Goal: Task Accomplishment & Management: Manage account settings

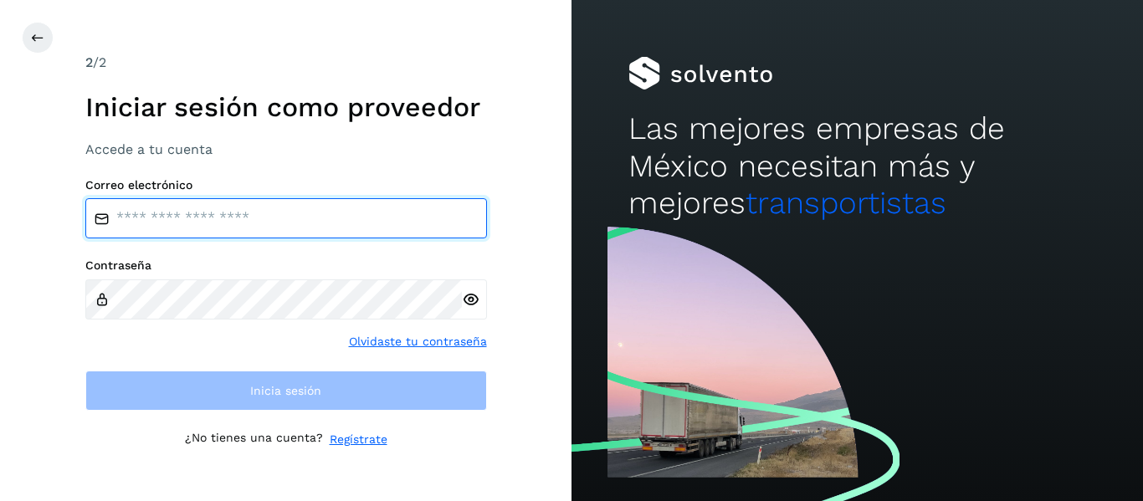
click at [184, 224] on input "email" at bounding box center [286, 218] width 402 height 40
type input "**********"
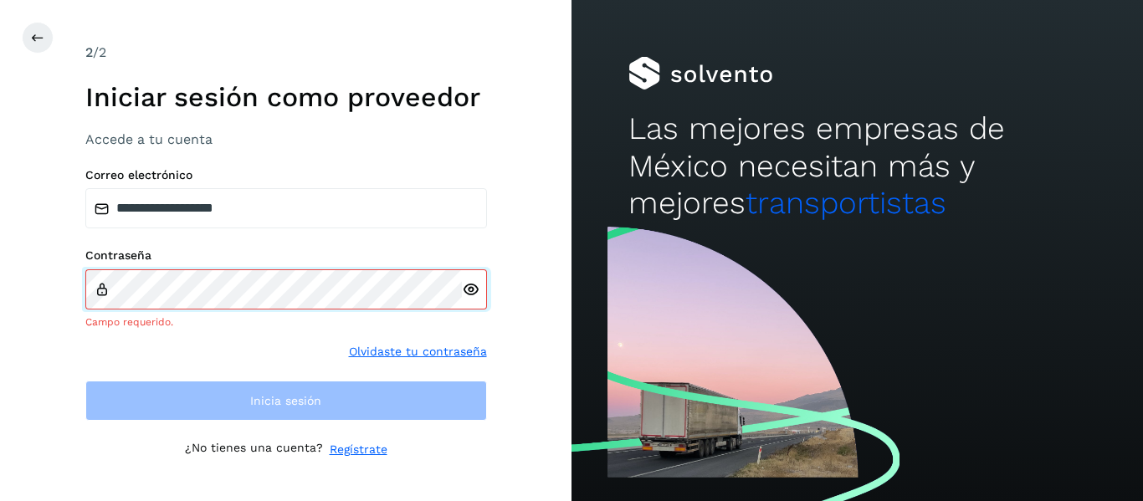
click at [154, 276] on div "Contraseña Campo requerido." at bounding box center [286, 289] width 402 height 81
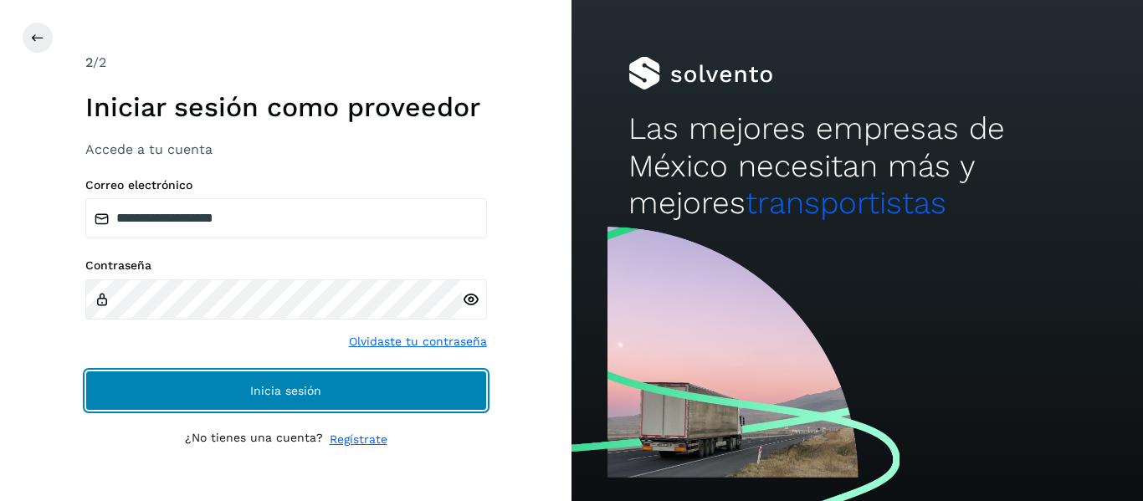
click at [266, 399] on button "Inicia sesión" at bounding box center [286, 391] width 402 height 40
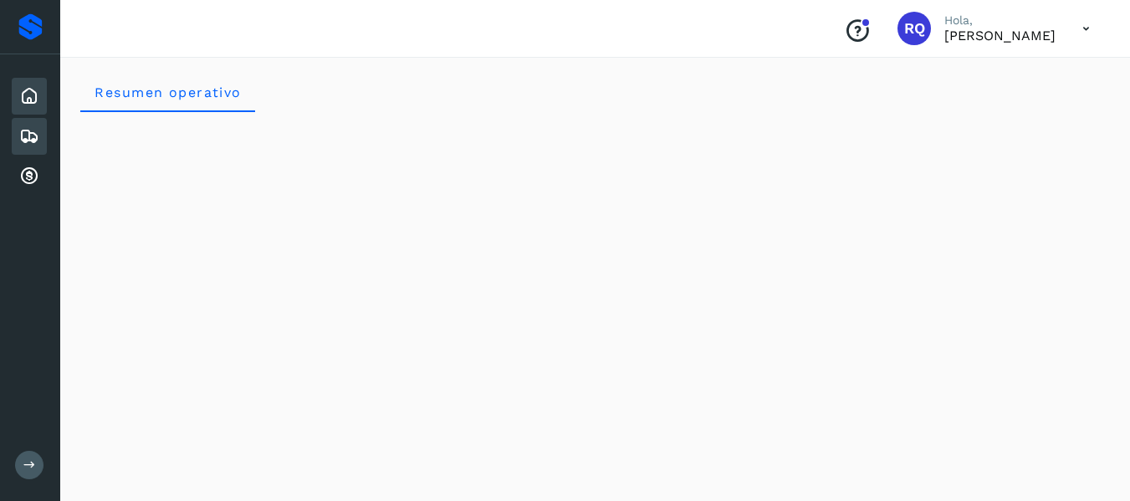
click at [25, 134] on icon at bounding box center [29, 136] width 20 height 20
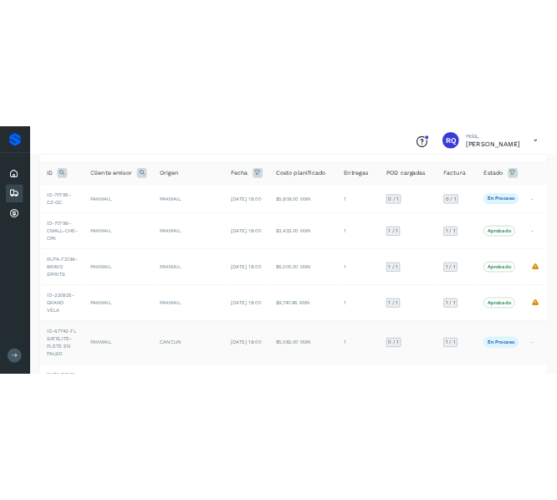
scroll to position [98, 0]
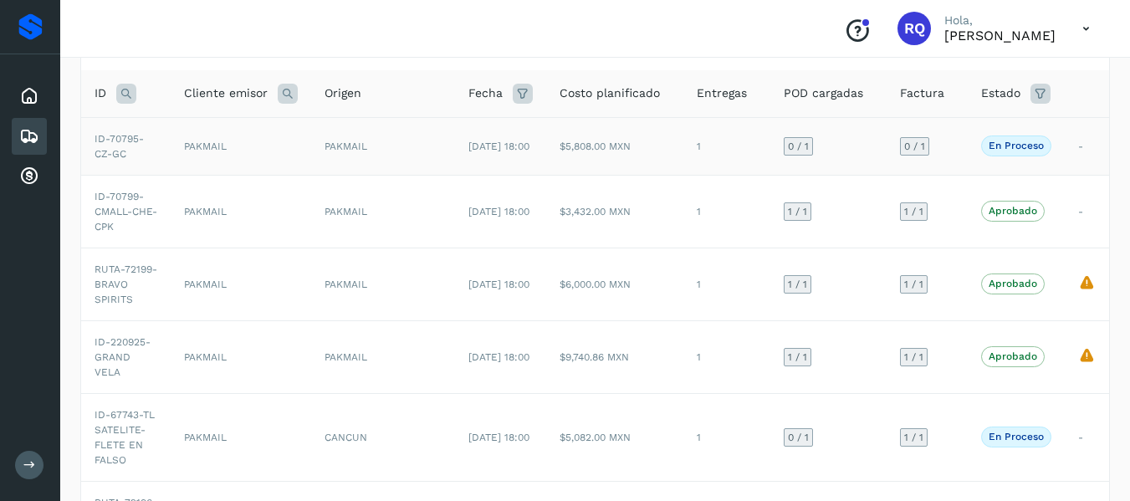
click at [368, 139] on div "PAKMAIL" at bounding box center [383, 146] width 117 height 15
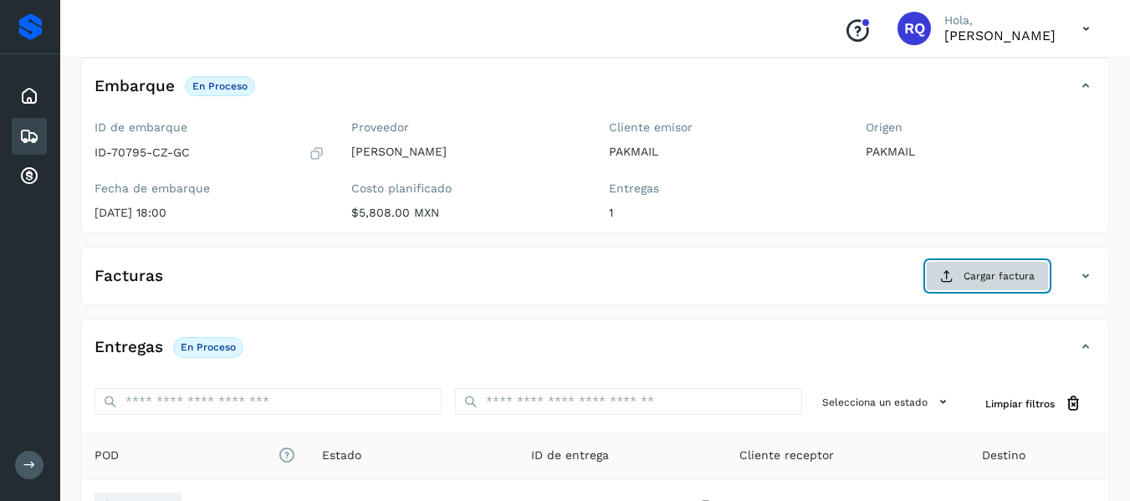
click at [977, 283] on span "Cargar factura" at bounding box center [999, 276] width 71 height 15
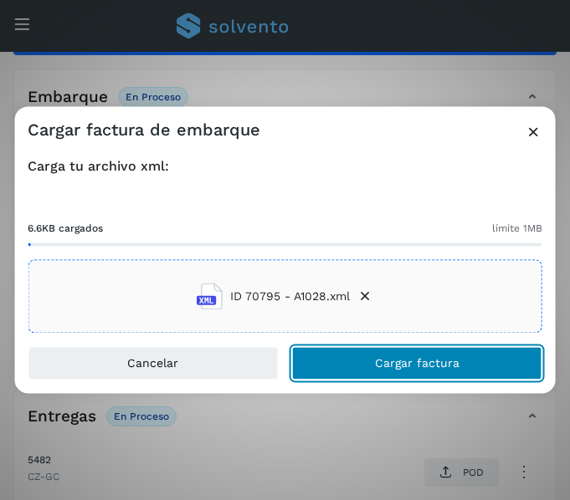
click at [364, 350] on button "Cargar factura" at bounding box center [417, 363] width 250 height 33
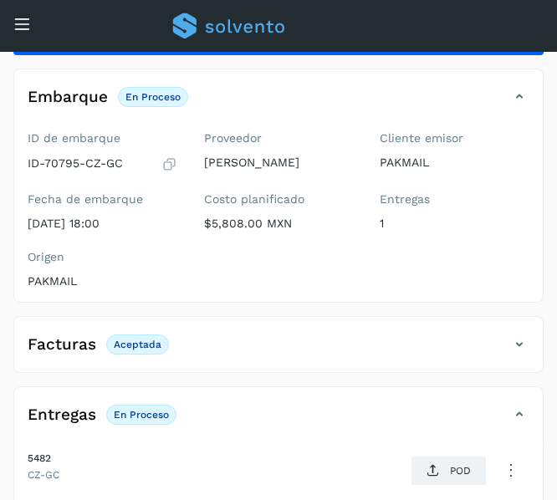
click at [24, 22] on icon at bounding box center [22, 24] width 18 height 18
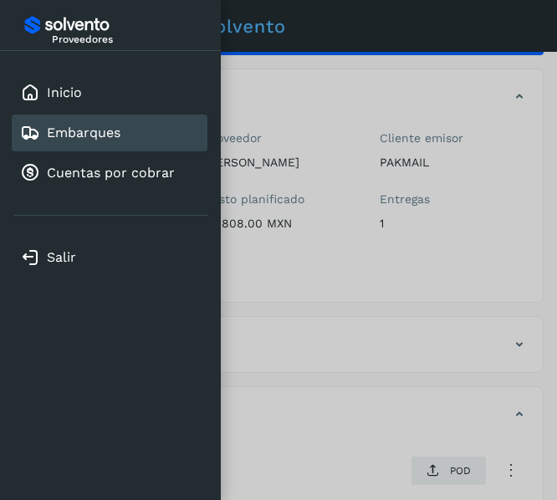
click at [66, 132] on link "Embarques" at bounding box center [84, 133] width 74 height 16
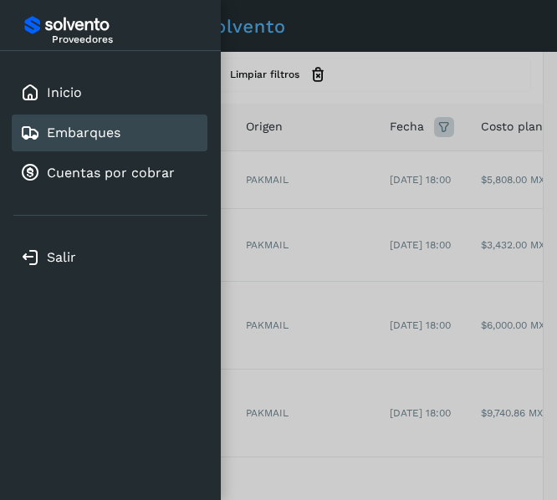
click at [392, 64] on div at bounding box center [278, 250] width 557 height 500
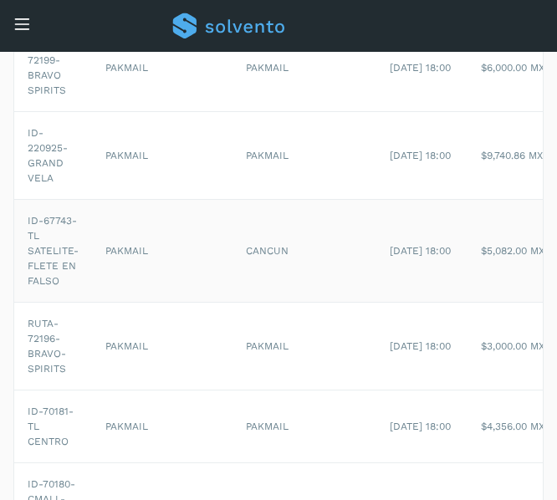
scroll to position [0, 484]
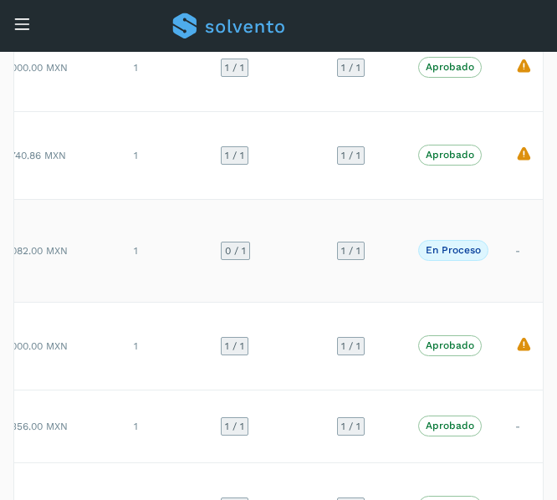
click at [121, 270] on td "1" at bounding box center [163, 250] width 87 height 103
click at [97, 260] on td "$5,082.00 MXN" at bounding box center [51, 250] width 137 height 103
click at [481, 248] on span "En proceso" at bounding box center [453, 250] width 70 height 20
click at [162, 262] on td "1" at bounding box center [163, 250] width 87 height 103
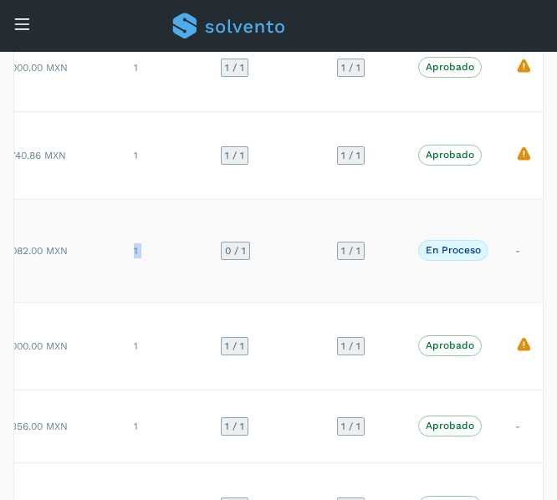
click at [162, 262] on td "1" at bounding box center [163, 250] width 87 height 103
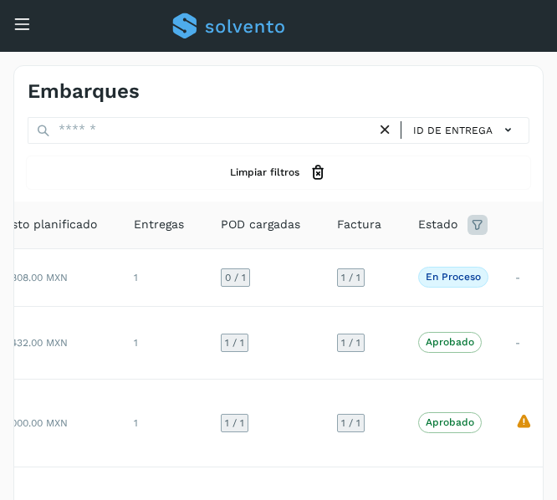
click at [30, 23] on icon at bounding box center [22, 24] width 18 height 18
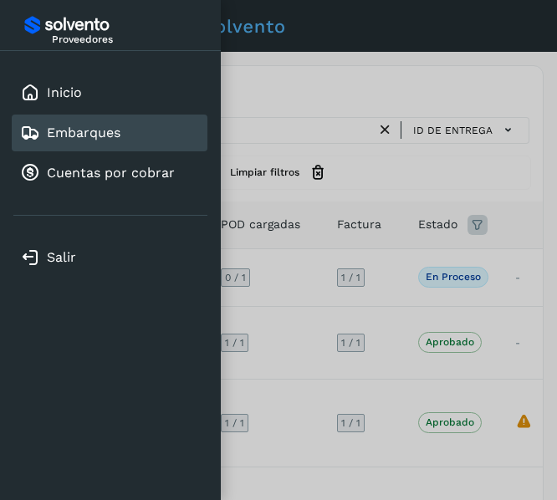
click at [83, 132] on link "Embarques" at bounding box center [84, 133] width 74 height 16
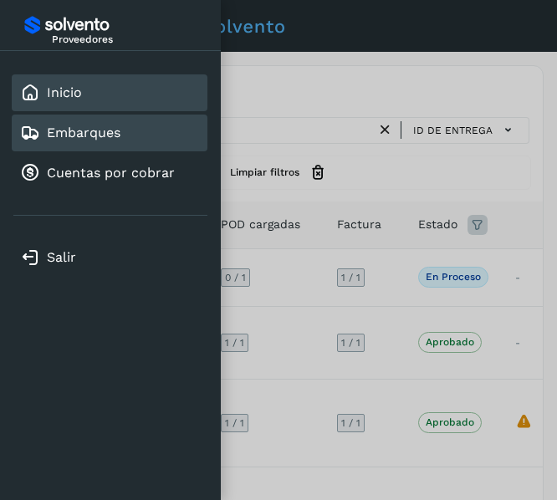
click at [53, 86] on link "Inicio" at bounding box center [64, 93] width 35 height 16
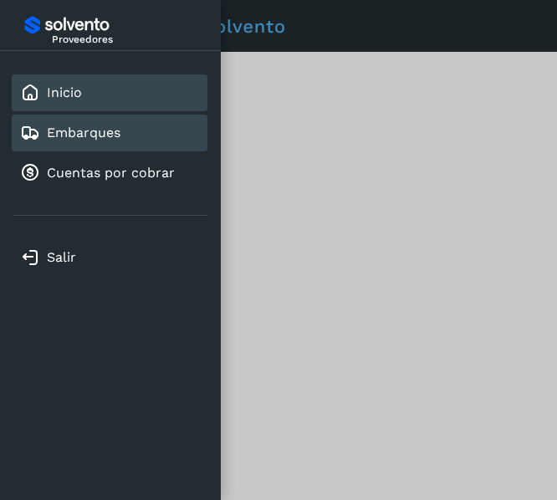
click at [104, 145] on div "Embarques" at bounding box center [110, 133] width 196 height 37
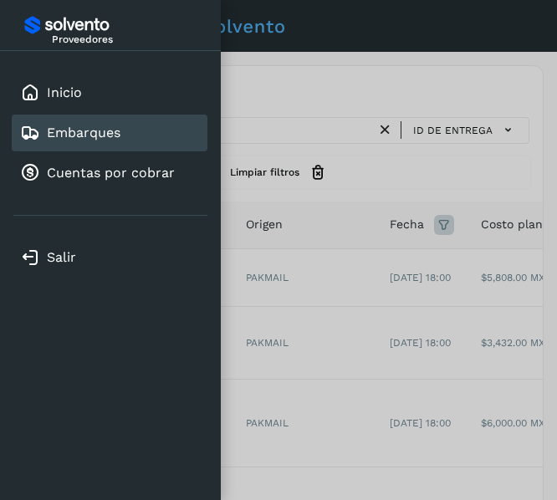
click at [296, 285] on div at bounding box center [278, 250] width 557 height 500
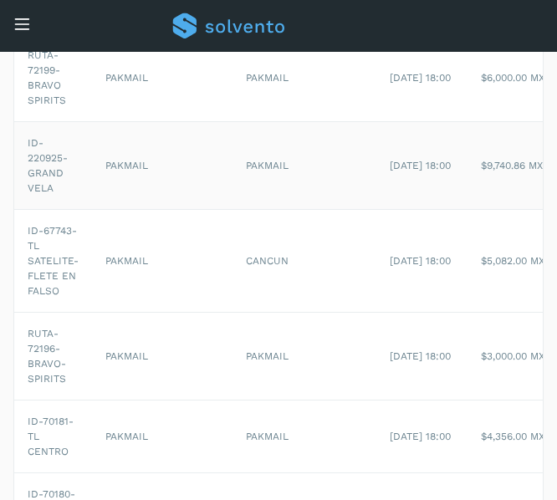
scroll to position [346, 0]
click at [59, 250] on td "ID-67743-TL SATELITE-FLETE EN FALSO" at bounding box center [53, 259] width 78 height 103
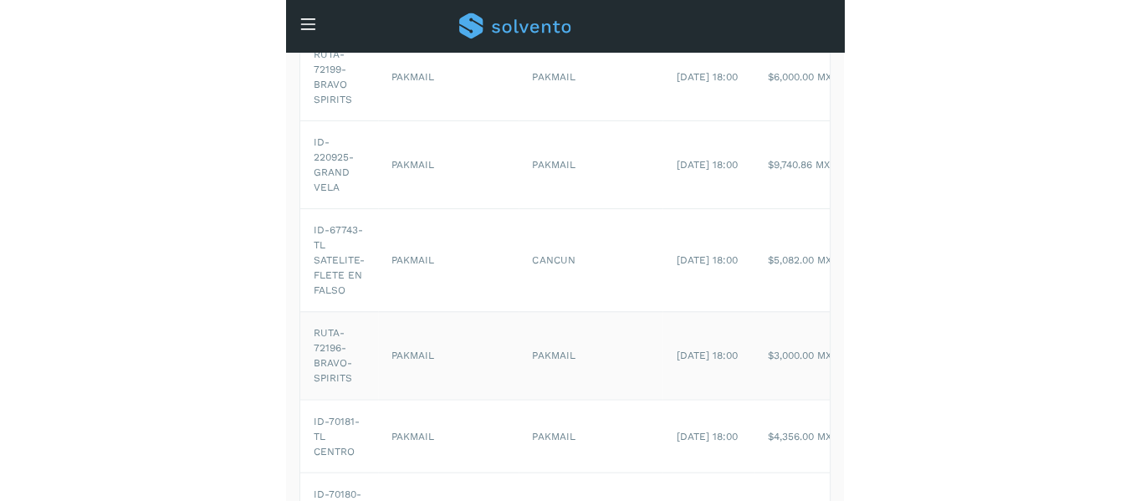
scroll to position [0, 484]
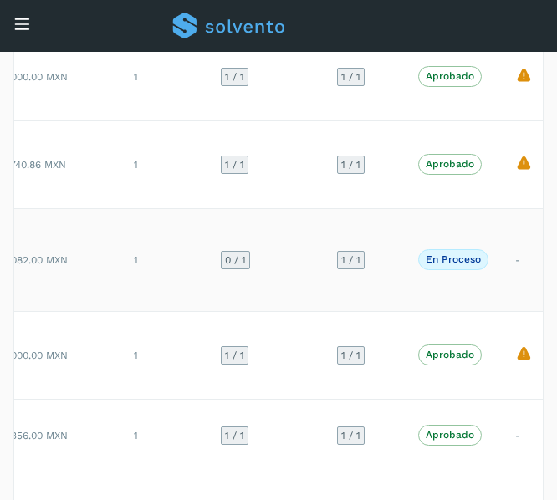
click at [459, 267] on span "En proceso" at bounding box center [453, 259] width 70 height 20
click at [520, 254] on td "-" at bounding box center [524, 259] width 44 height 103
click at [439, 262] on p "En proceso" at bounding box center [453, 260] width 55 height 12
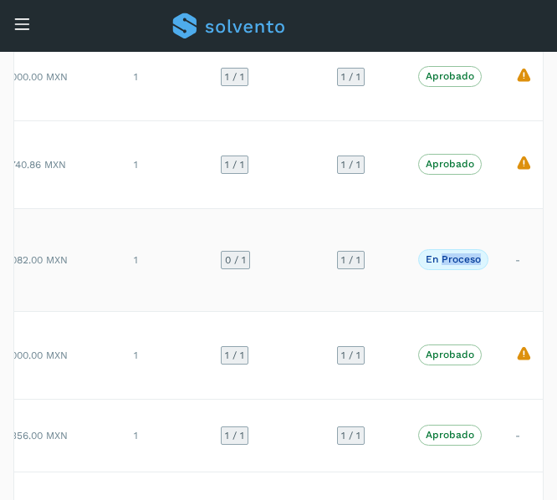
click at [439, 262] on p "En proceso" at bounding box center [453, 260] width 55 height 12
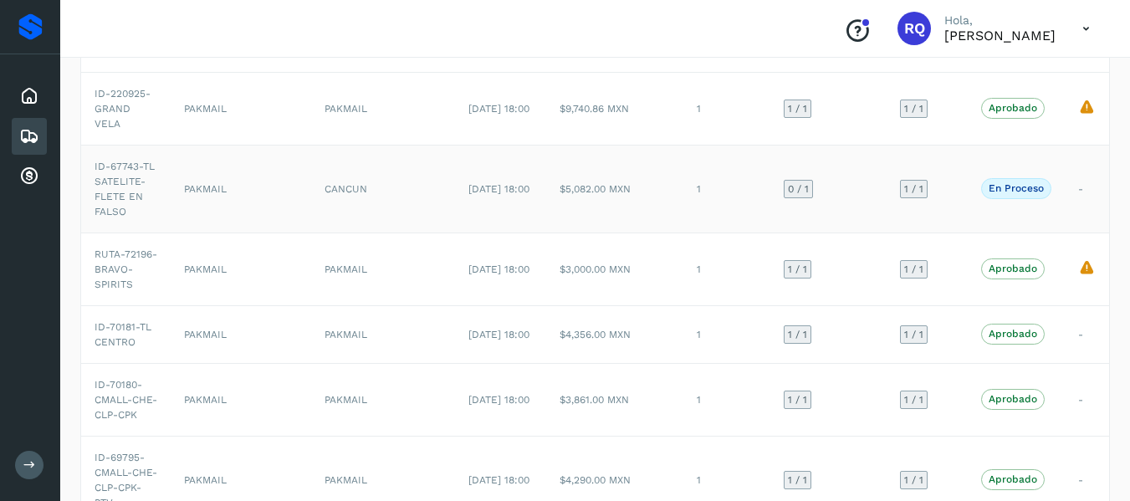
click at [307, 210] on td "PAKMAIL" at bounding box center [241, 189] width 141 height 88
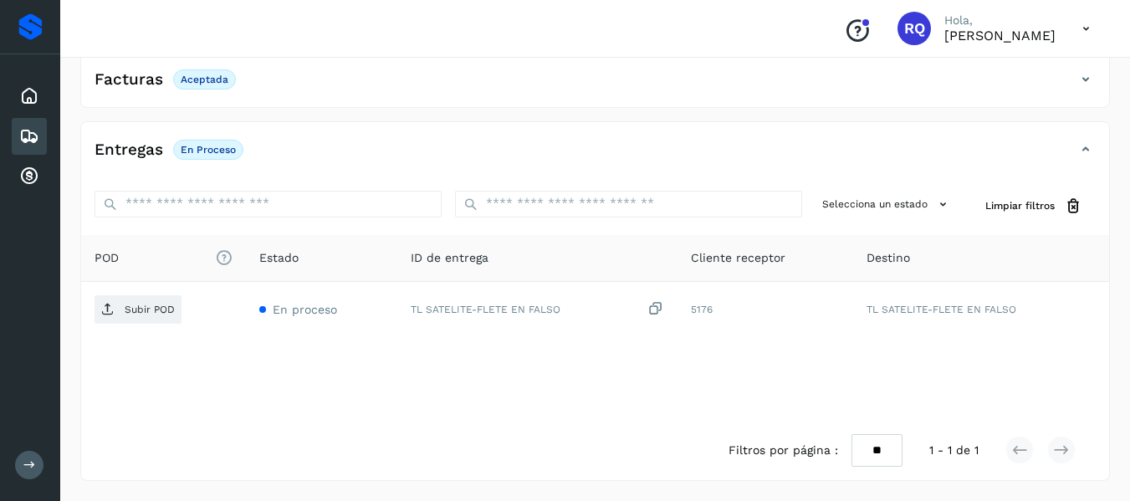
scroll to position [305, 0]
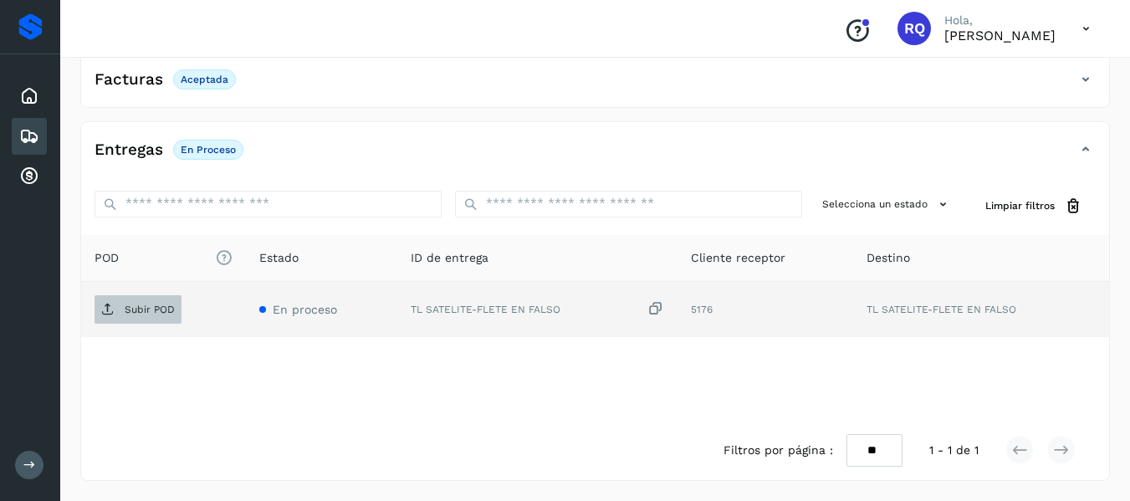
click at [115, 307] on span "Subir POD" at bounding box center [138, 309] width 87 height 27
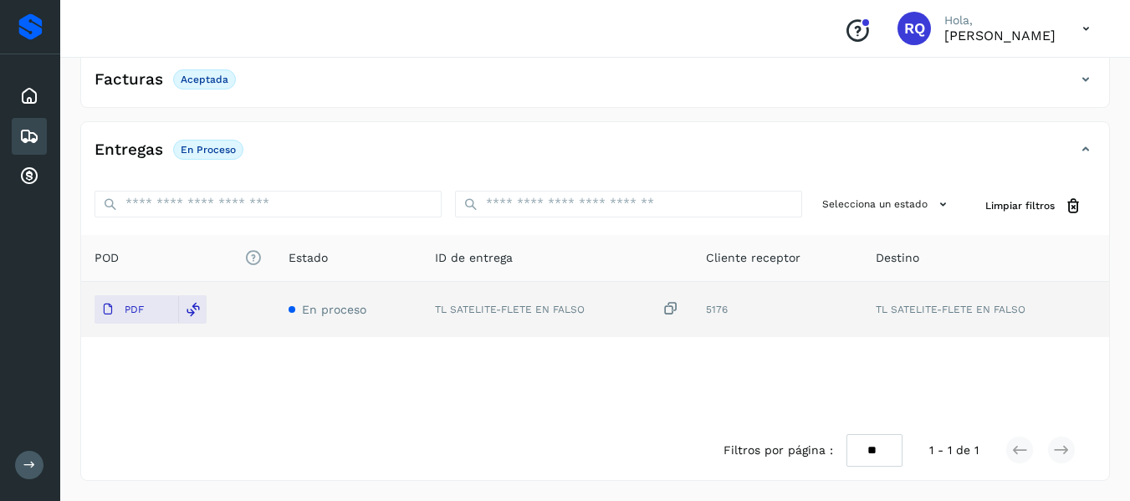
click at [28, 131] on icon at bounding box center [29, 136] width 20 height 20
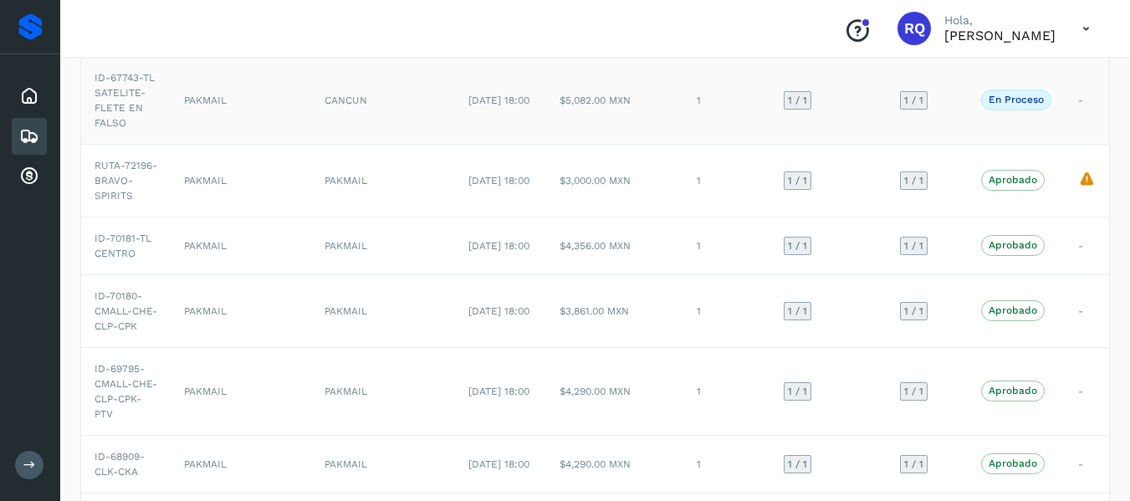
scroll to position [535, 0]
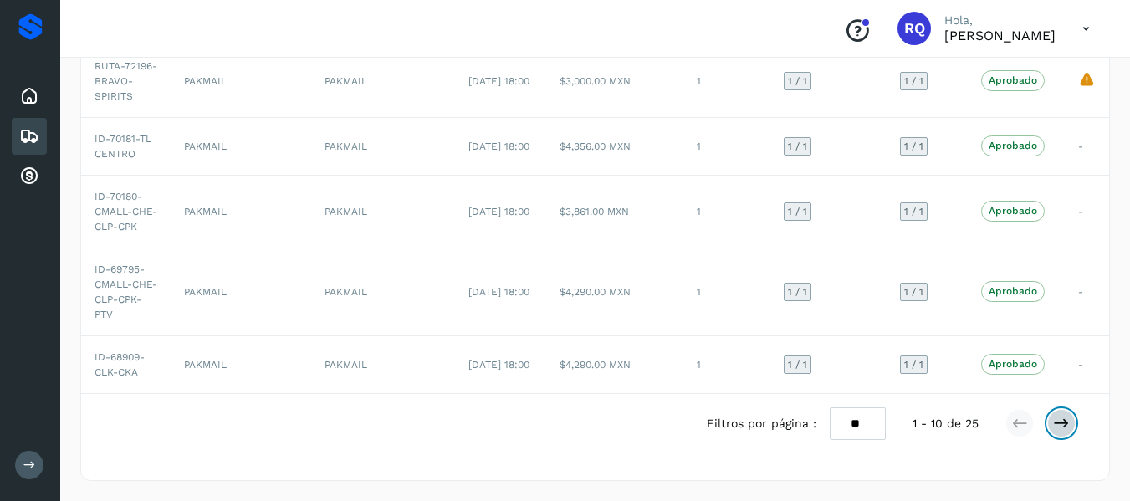
click at [1063, 427] on icon at bounding box center [1061, 423] width 17 height 17
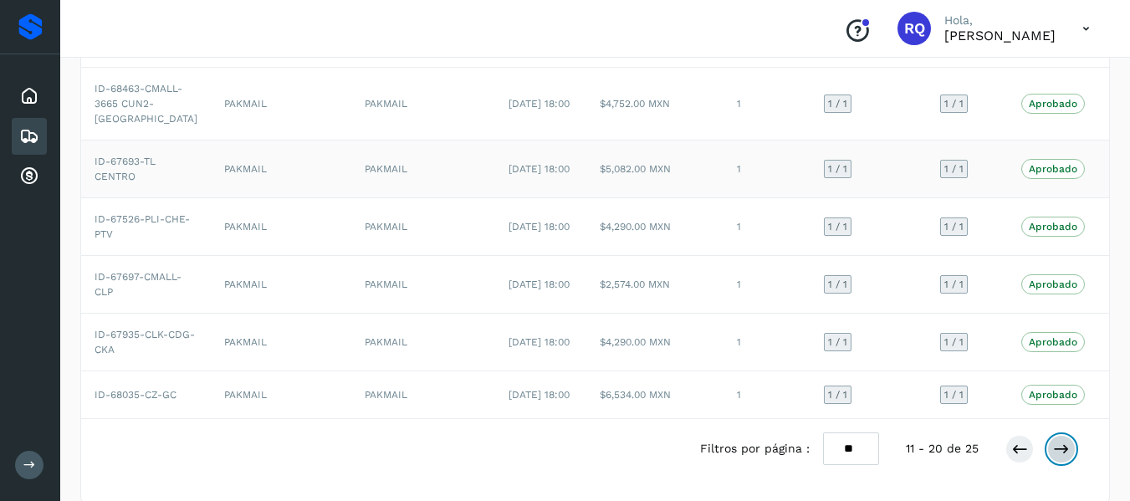
scroll to position [474, 0]
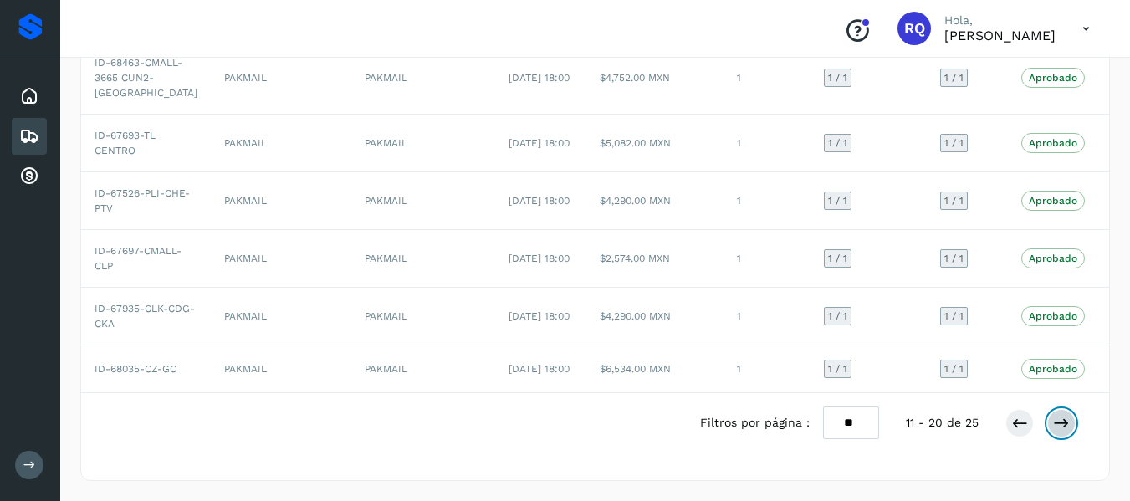
click at [1048, 422] on button at bounding box center [1062, 423] width 28 height 28
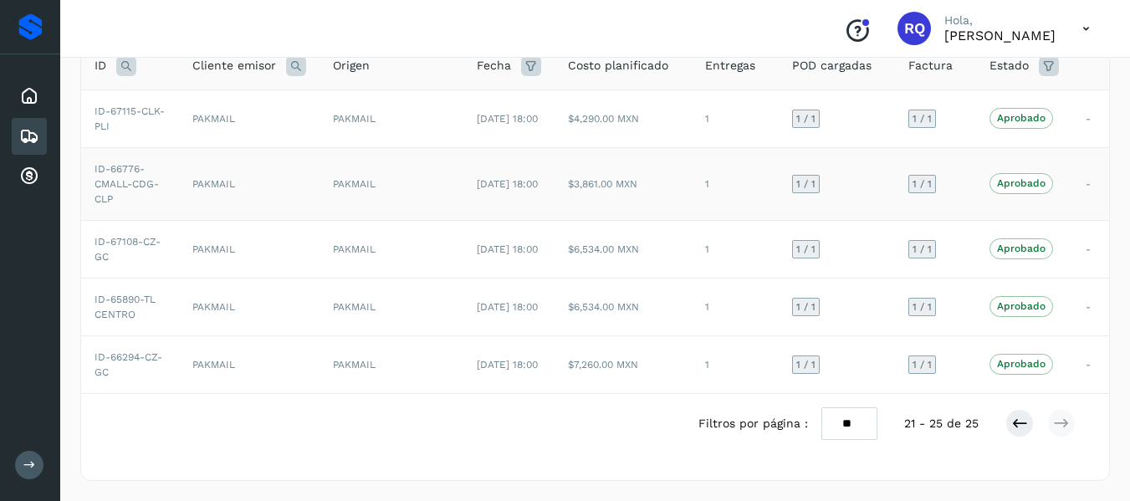
scroll to position [126, 0]
click at [1014, 429] on icon at bounding box center [1020, 423] width 17 height 17
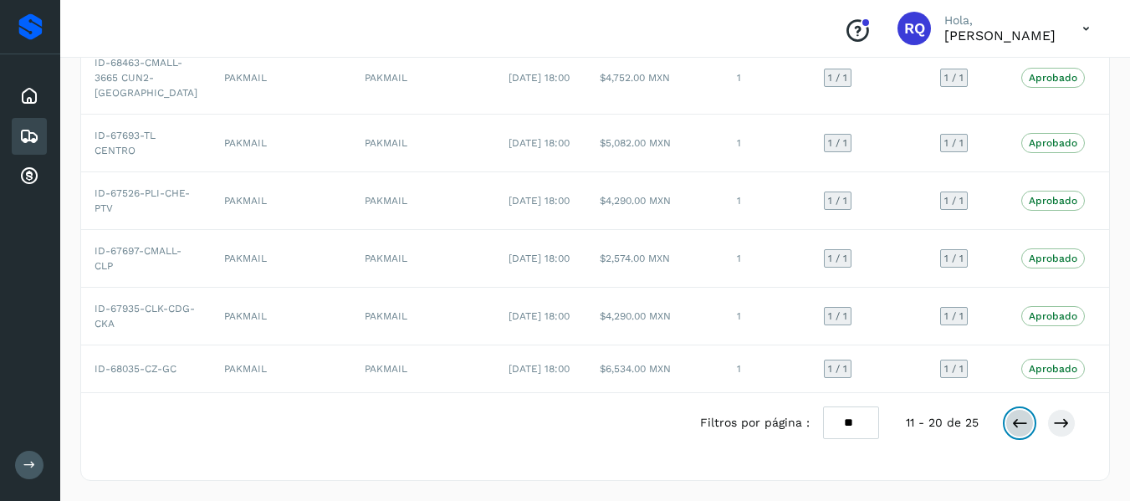
click at [1025, 433] on button at bounding box center [1020, 423] width 28 height 28
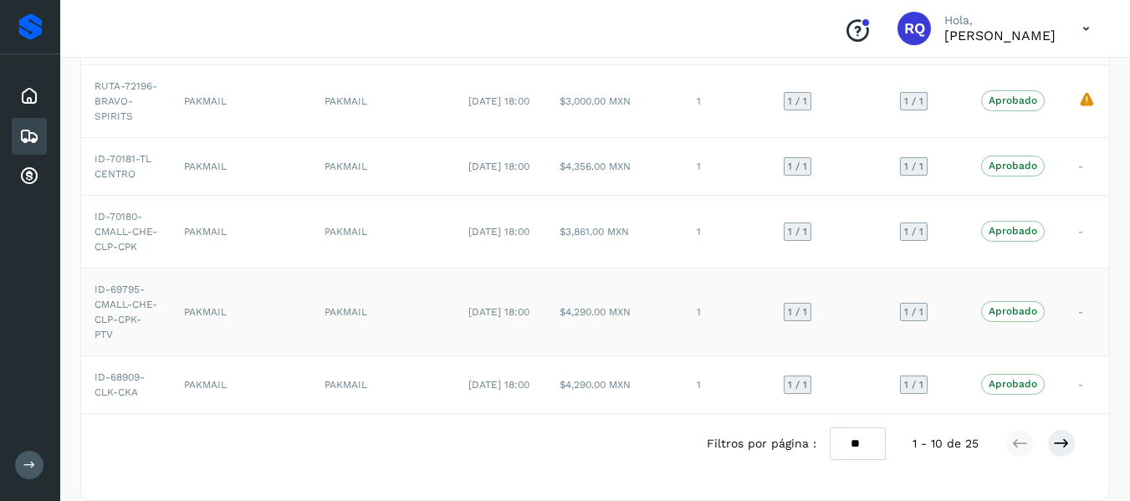
scroll to position [535, 0]
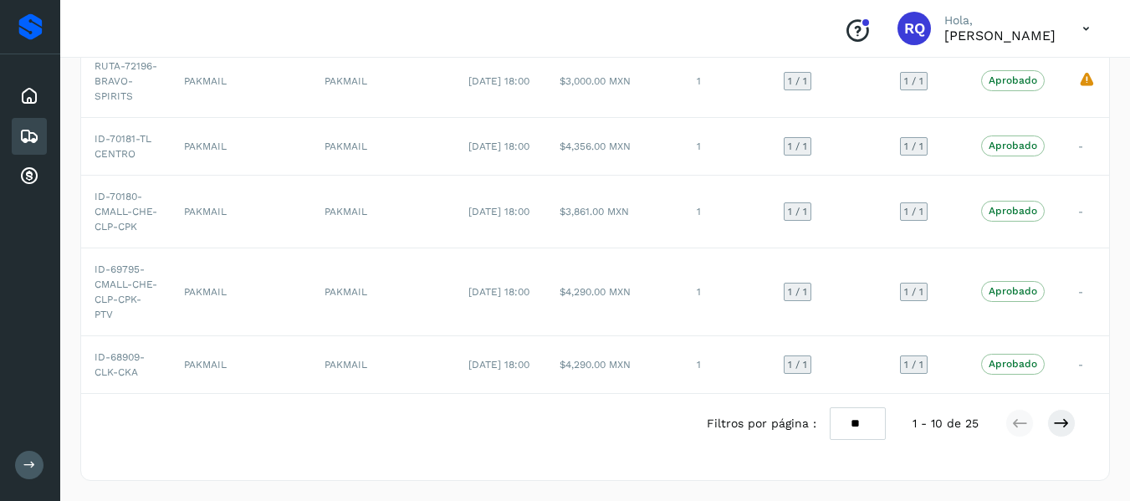
click at [1074, 432] on div at bounding box center [1041, 423] width 70 height 28
click at [1057, 429] on icon at bounding box center [1061, 423] width 17 height 17
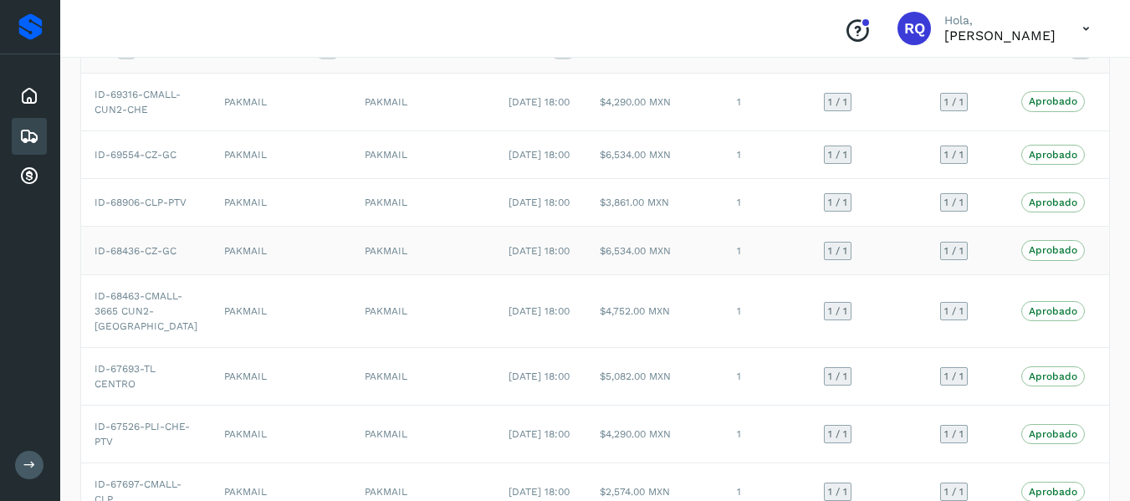
scroll to position [0, 0]
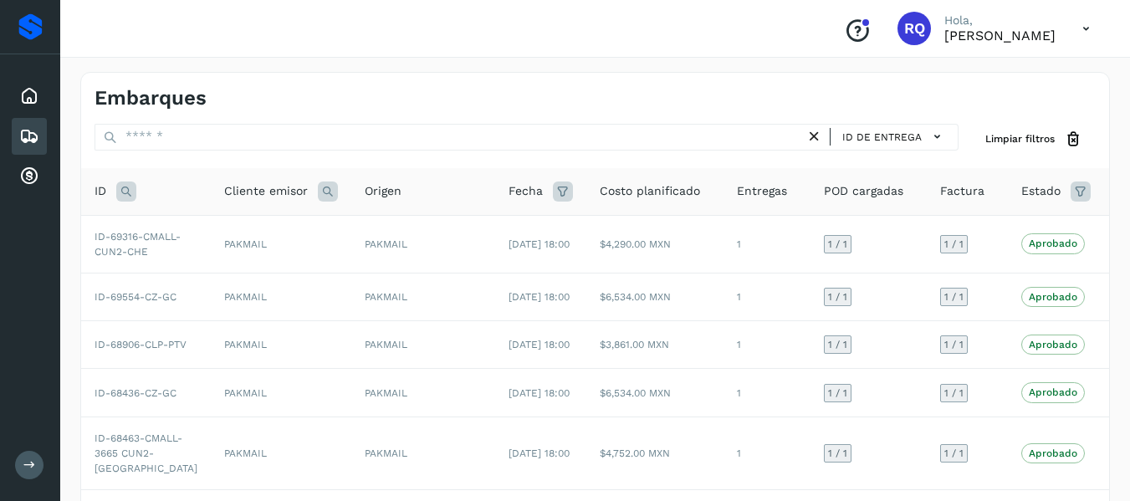
click at [1071, 192] on icon at bounding box center [1081, 192] width 20 height 20
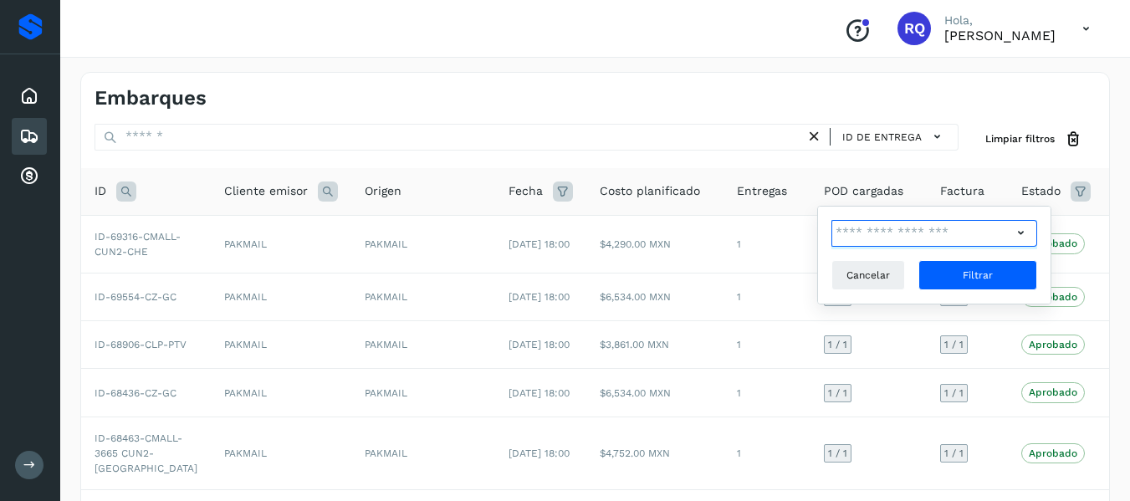
click at [900, 242] on input "text" at bounding box center [922, 233] width 181 height 27
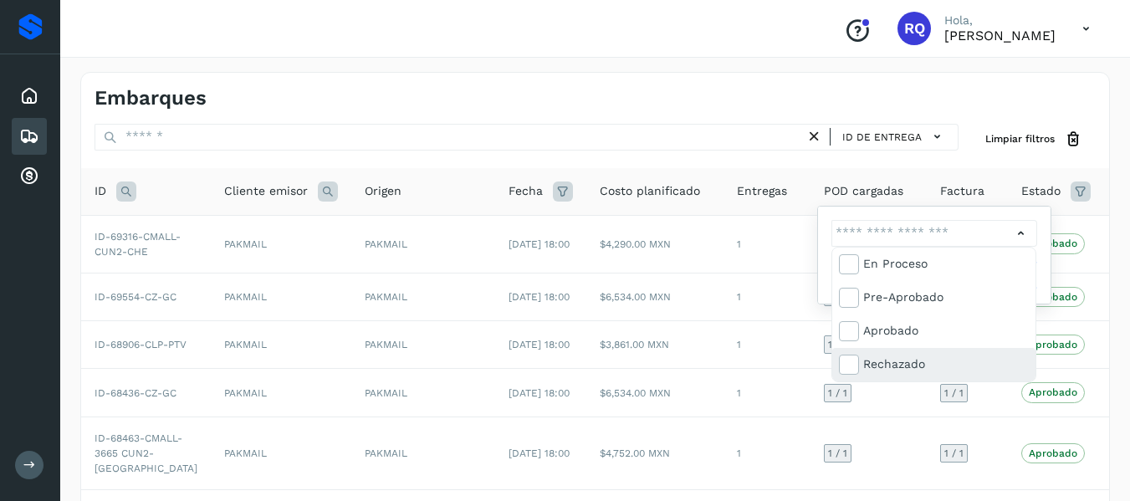
click at [897, 363] on div "Rechazado" at bounding box center [946, 364] width 166 height 18
type input "**********"
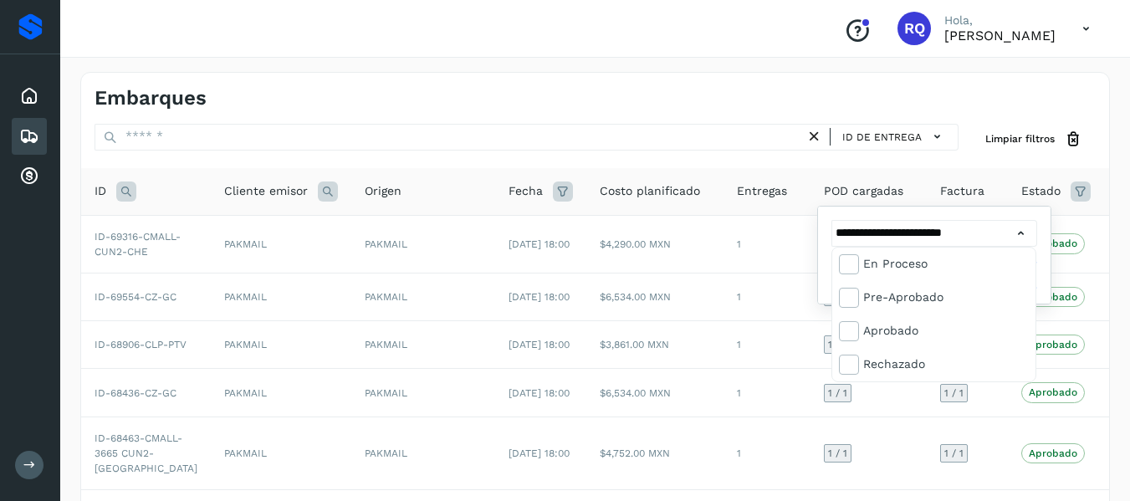
click at [1012, 235] on div at bounding box center [565, 250] width 1130 height 501
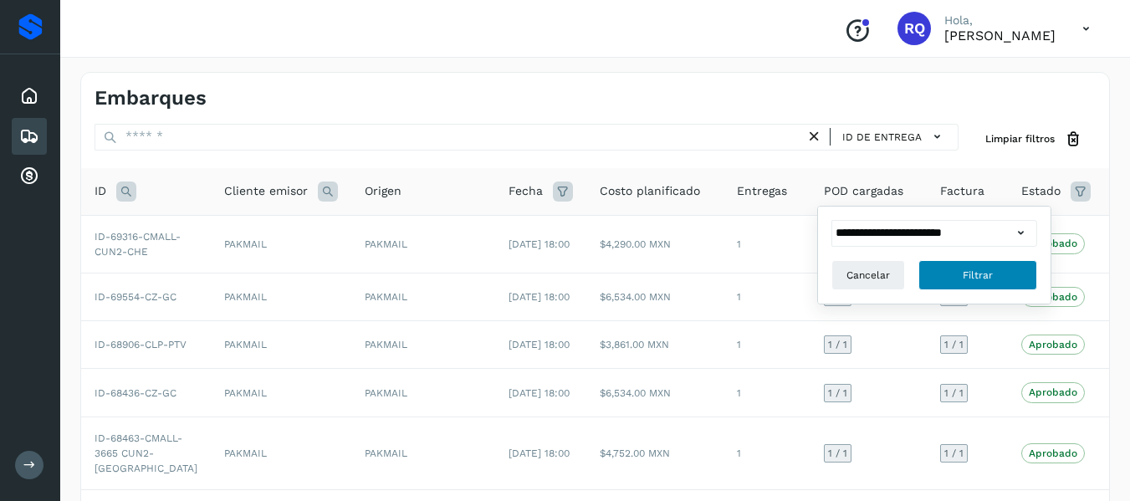
click at [996, 273] on button "Filtrar" at bounding box center [978, 275] width 119 height 30
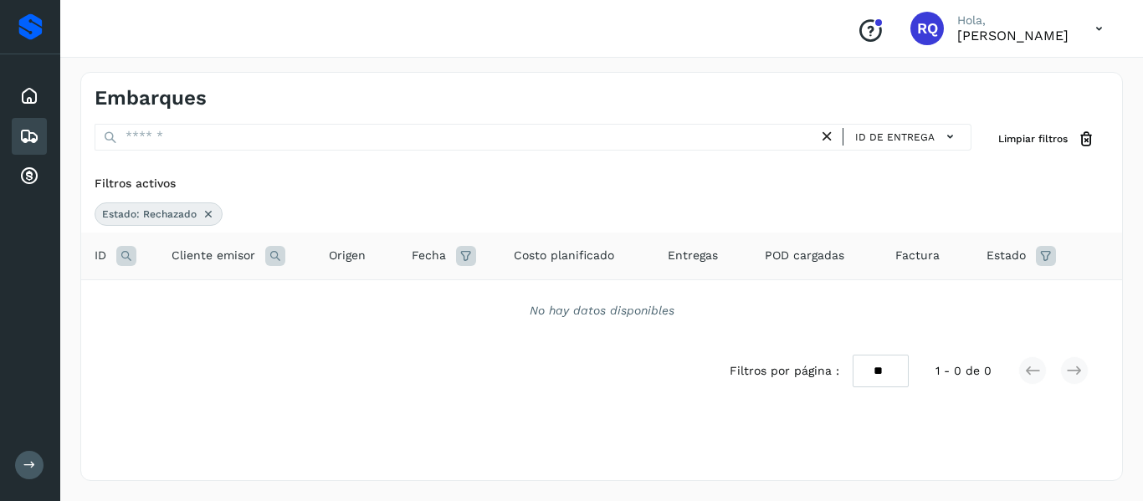
click at [208, 217] on icon at bounding box center [208, 214] width 13 height 13
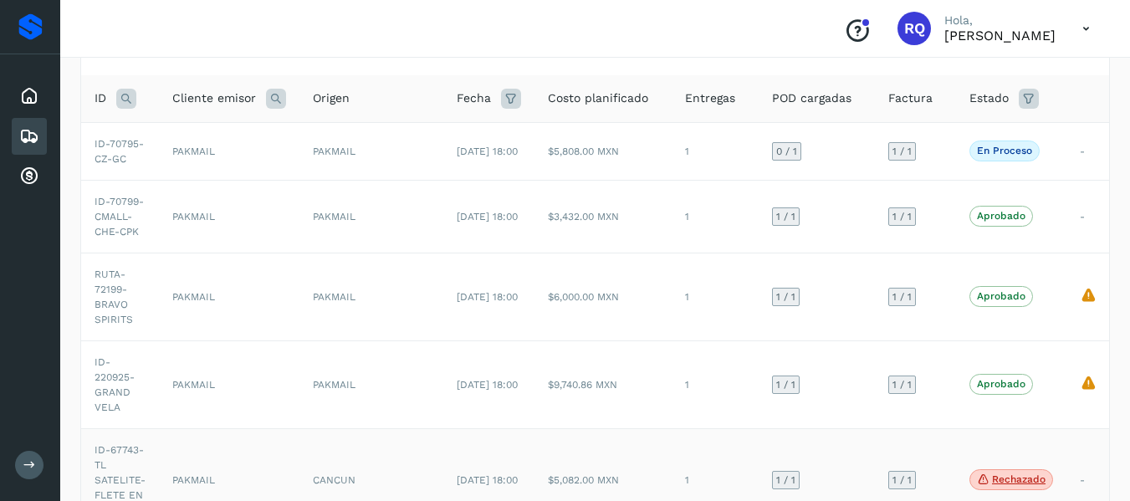
scroll to position [92, 0]
